Goal: Task Accomplishment & Management: Use online tool/utility

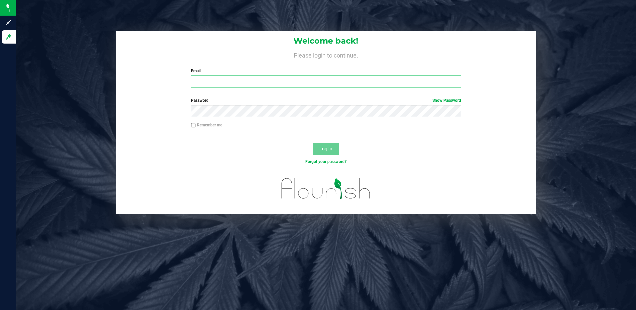
click at [253, 78] on input "Email" at bounding box center [326, 82] width 270 height 12
type input "[EMAIL_ADDRESS][DOMAIN_NAME]"
click at [313, 143] on button "Log In" at bounding box center [326, 149] width 27 height 12
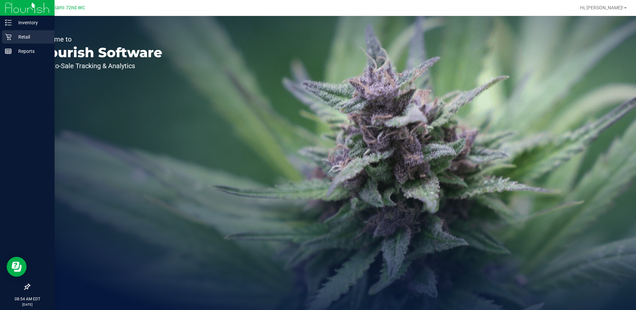
click at [25, 39] on p "Retail" at bounding box center [32, 37] width 40 height 8
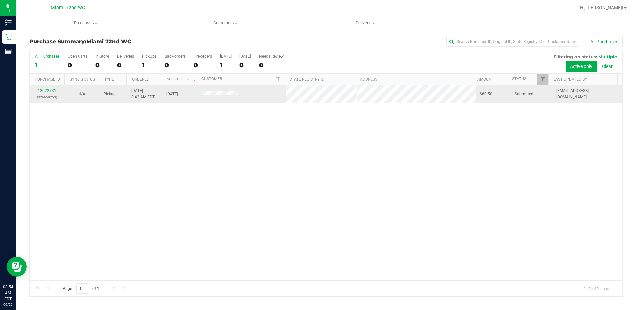
click at [50, 90] on link "12022731" at bounding box center [47, 90] width 19 height 5
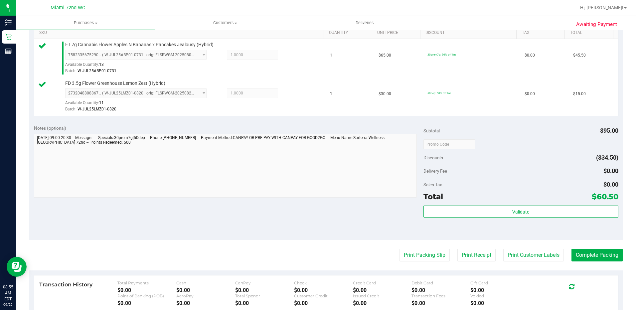
scroll to position [200, 0]
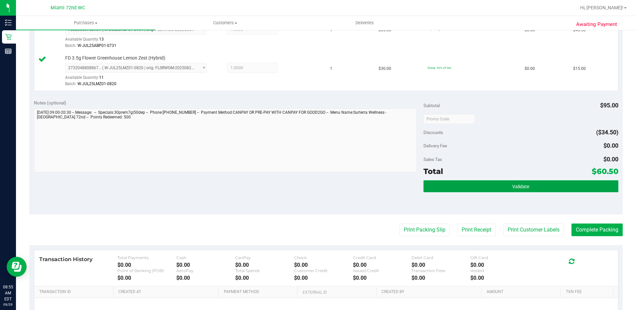
click at [549, 185] on button "Validate" at bounding box center [520, 186] width 195 height 12
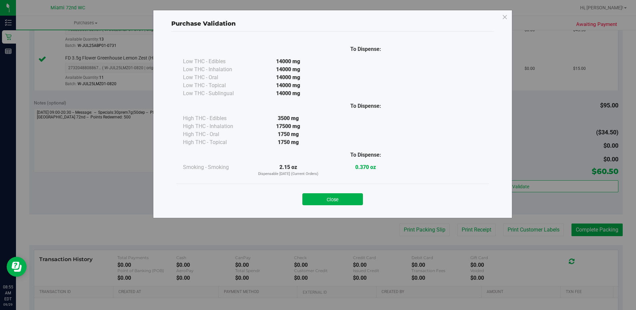
click at [310, 201] on button "Close" at bounding box center [332, 199] width 61 height 12
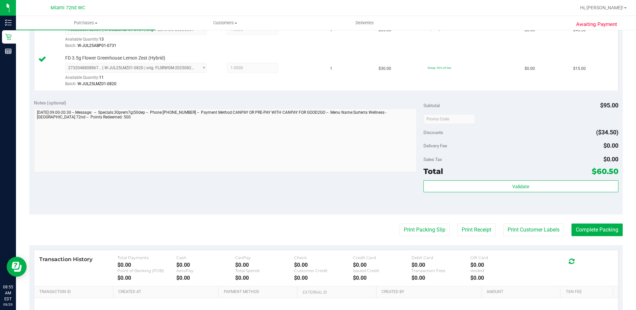
click at [416, 223] on purchase-details "Back Edit Purchase Cancel Purchase View Profile # 12022731 BioTrack ID: - Submi…" at bounding box center [325, 102] width 593 height 533
click at [408, 238] on purchase-details "Back Edit Purchase Cancel Purchase View Profile # 12022731 BioTrack ID: - Submi…" at bounding box center [325, 102] width 593 height 533
click at [405, 232] on button "Print Packing Slip" at bounding box center [425, 230] width 50 height 13
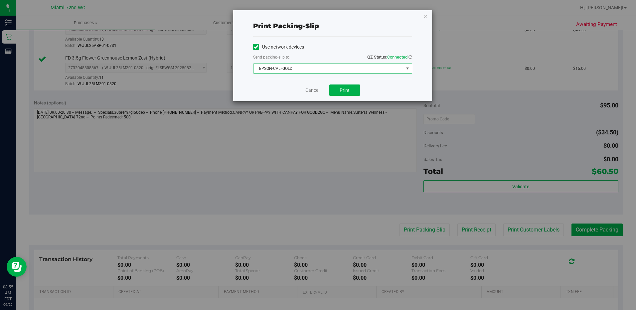
click at [313, 64] on span "EPSON-CALI-GOLD" at bounding box center [332, 69] width 159 height 10
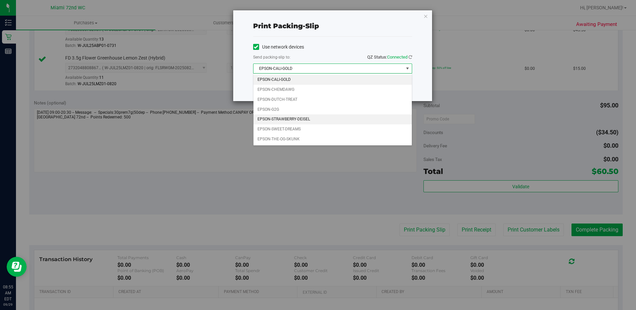
click at [305, 116] on li "EPSON-STRAWBERRY-DEISEL" at bounding box center [332, 119] width 158 height 10
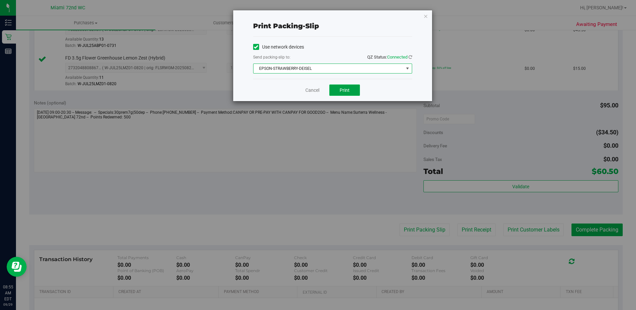
click at [348, 92] on span "Print" at bounding box center [345, 89] width 10 height 5
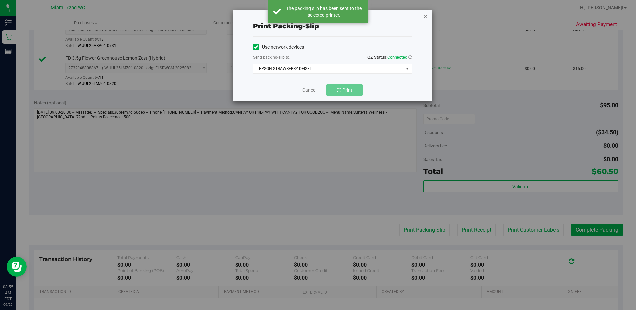
click at [425, 17] on icon "button" at bounding box center [425, 16] width 5 height 8
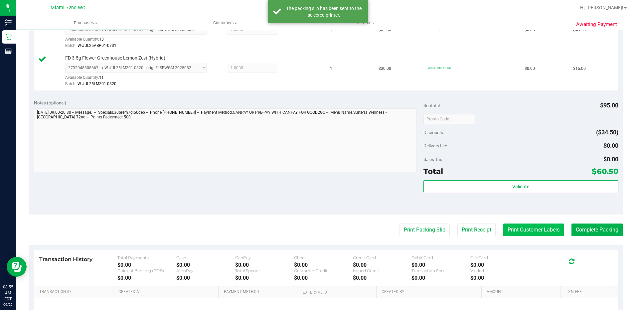
click at [518, 231] on button "Print Customer Labels" at bounding box center [533, 230] width 61 height 13
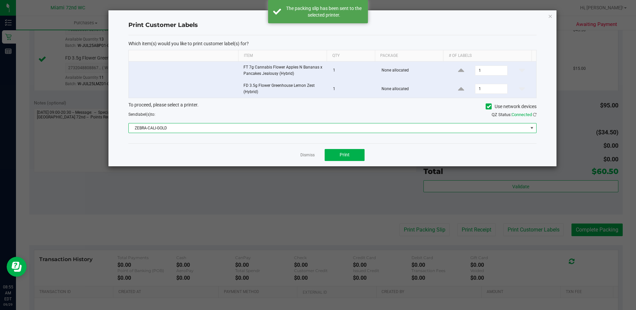
click at [202, 125] on span "ZEBRA-CALI-GOLD" at bounding box center [328, 127] width 399 height 9
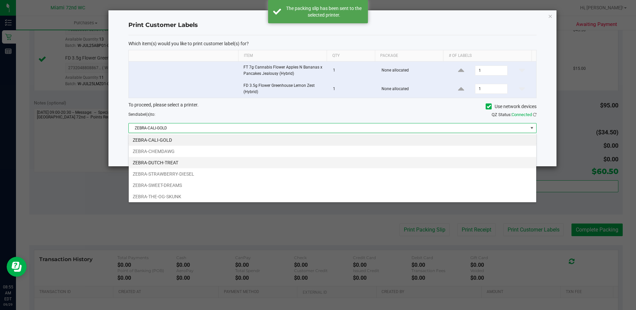
scroll to position [10, 408]
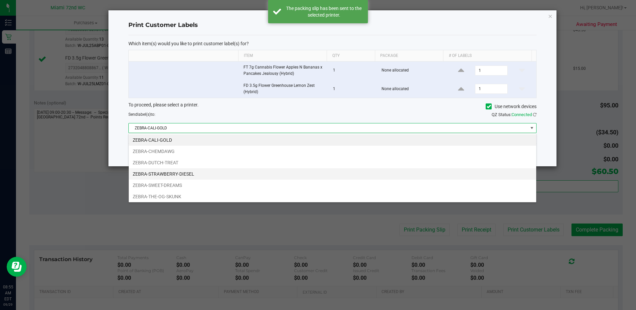
click at [200, 174] on li "ZEBRA-STRAWBERRY-DIESEL" at bounding box center [333, 173] width 408 height 11
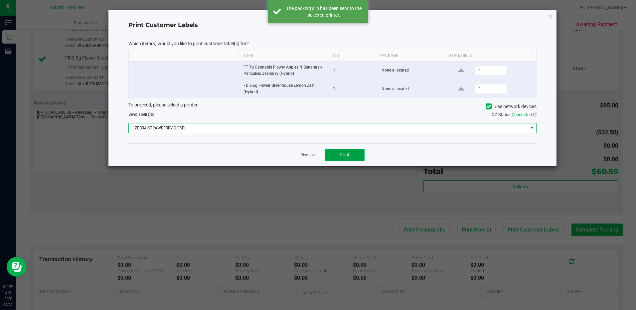
click at [357, 155] on button "Print" at bounding box center [345, 155] width 40 height 12
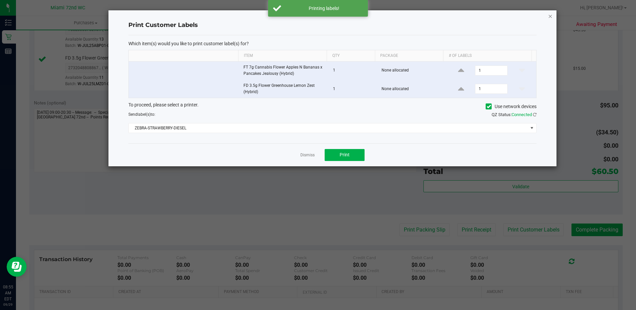
click at [548, 17] on icon "button" at bounding box center [550, 16] width 5 height 8
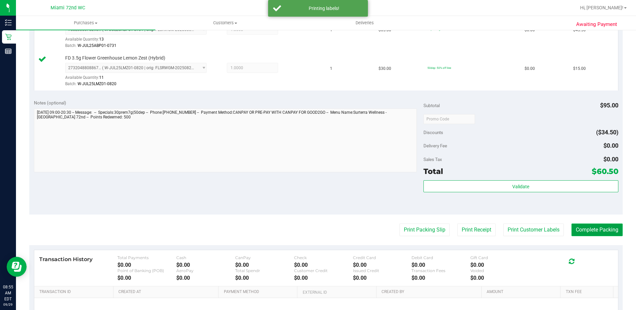
click at [602, 232] on button "Complete Packing" at bounding box center [597, 230] width 51 height 13
